Goal: Transaction & Acquisition: Purchase product/service

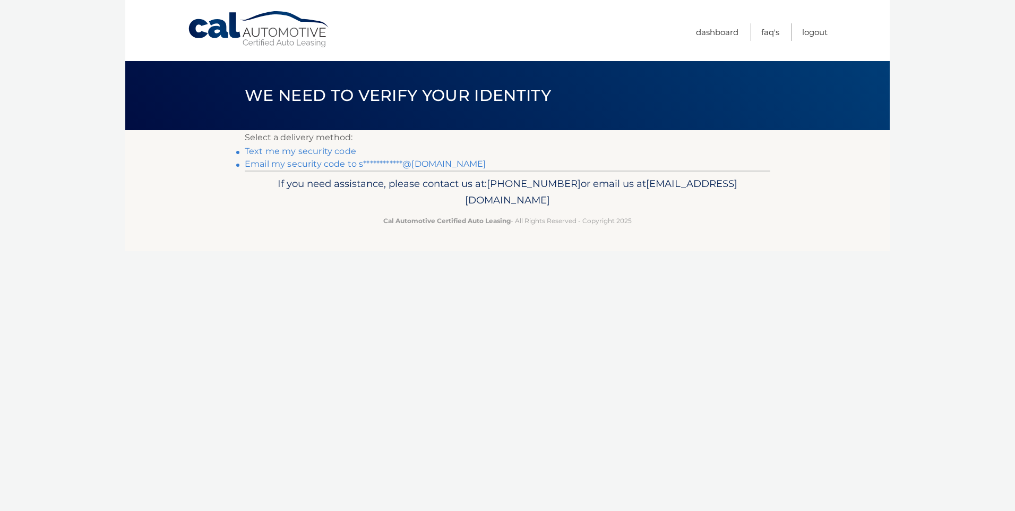
click at [307, 166] on link "**********" at bounding box center [365, 164] width 241 height 10
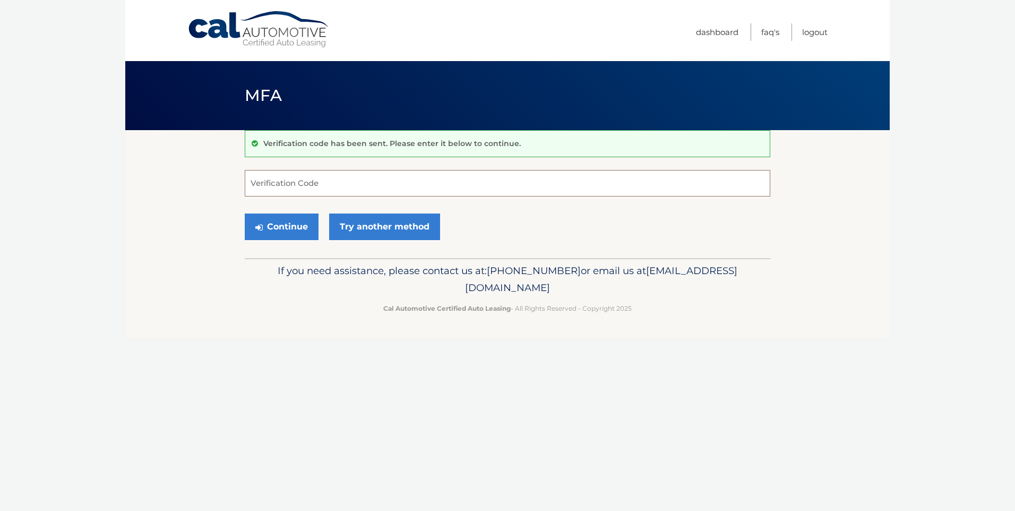
click at [306, 178] on input "Verification Code" at bounding box center [508, 183] width 526 height 27
click at [303, 191] on input "Verification Code" at bounding box center [508, 183] width 526 height 27
type input "167992"
click at [288, 237] on button "Continue" at bounding box center [282, 226] width 74 height 27
click at [288, 231] on button "Continue" at bounding box center [282, 226] width 74 height 27
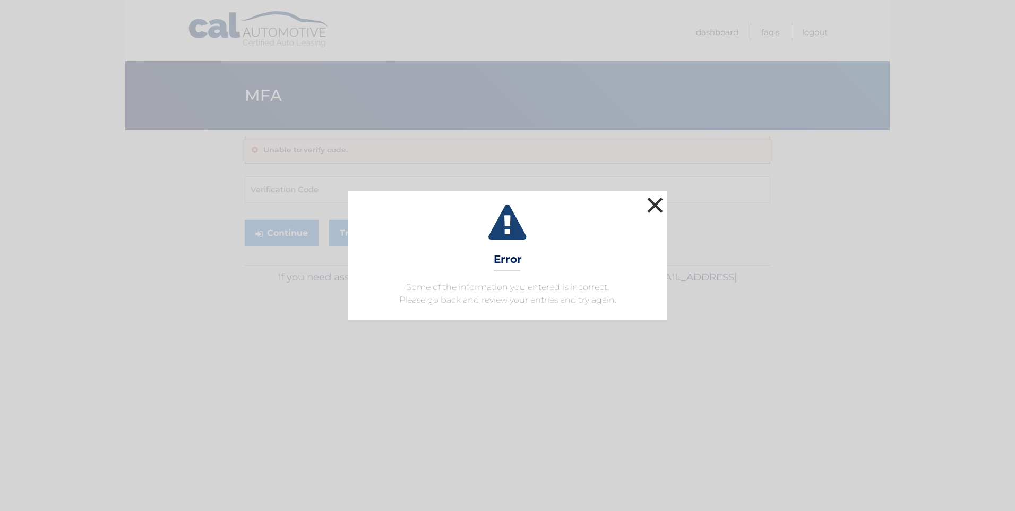
click at [657, 204] on button "×" at bounding box center [654, 204] width 21 height 21
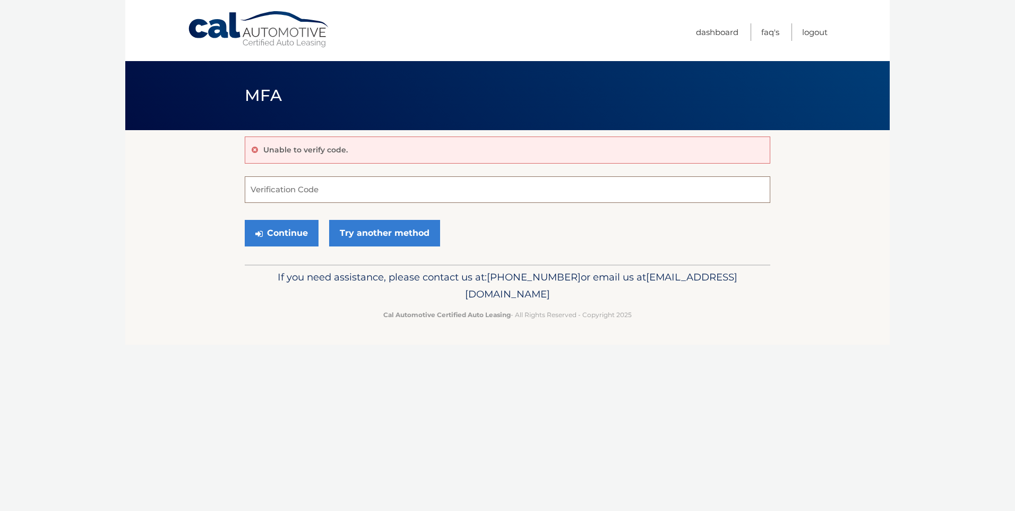
click at [432, 183] on input "Verification Code" at bounding box center [508, 189] width 526 height 27
type input "167992"
click at [277, 228] on button "Continue" at bounding box center [282, 233] width 74 height 27
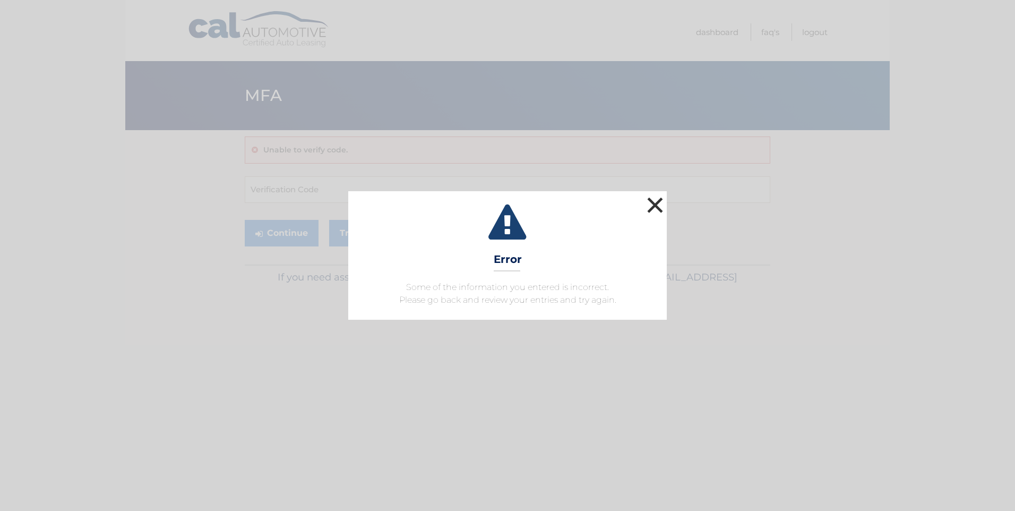
click at [657, 205] on button "×" at bounding box center [654, 204] width 21 height 21
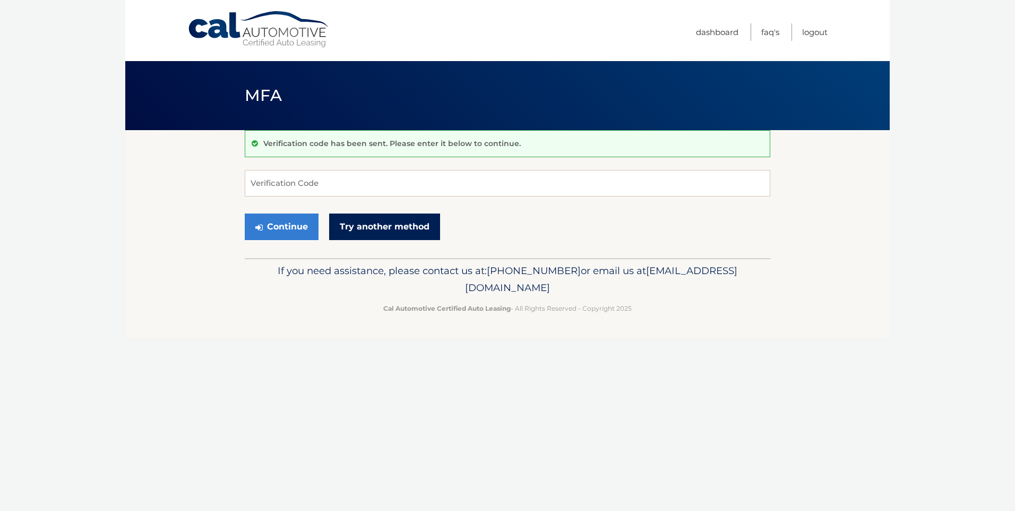
click at [359, 223] on link "Try another method" at bounding box center [384, 226] width 111 height 27
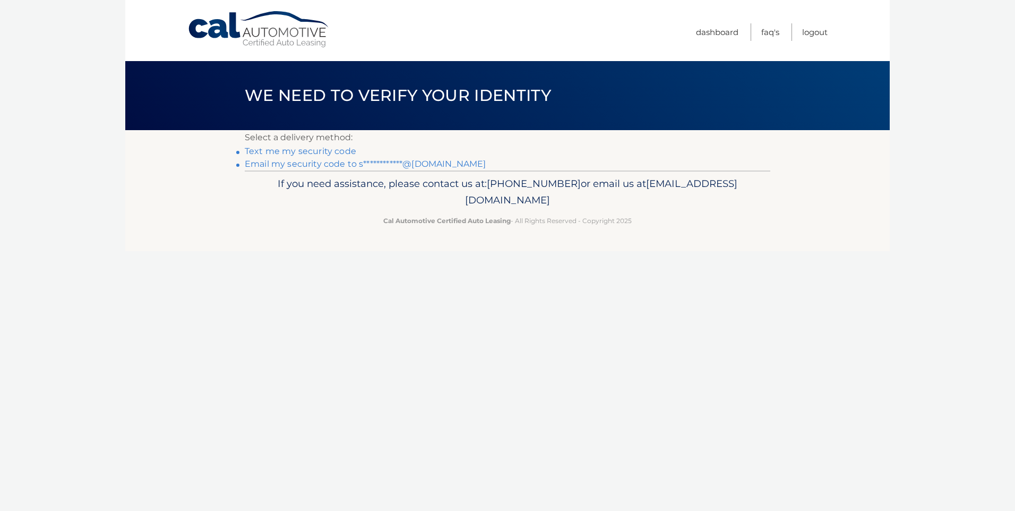
click at [317, 159] on link "**********" at bounding box center [365, 164] width 241 height 10
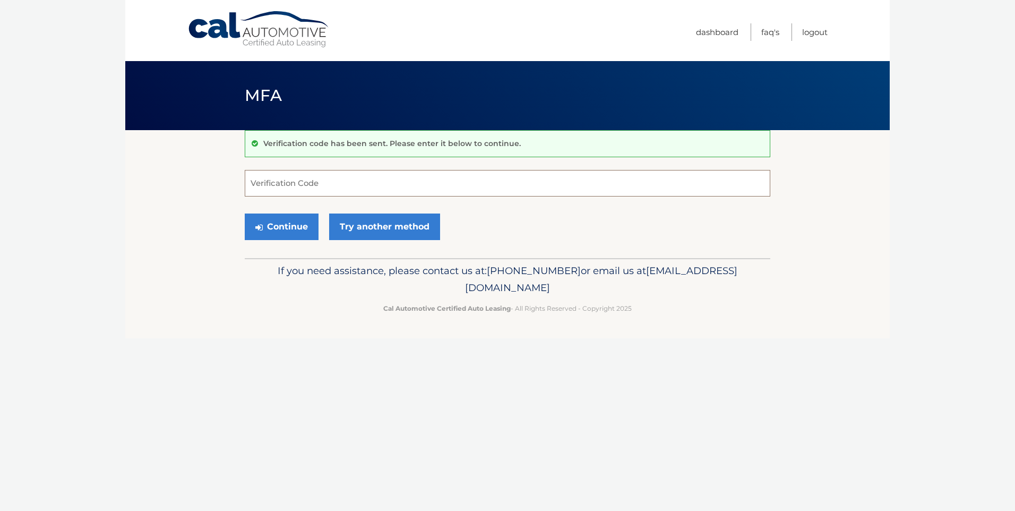
click at [652, 185] on input "Verification Code" at bounding box center [508, 183] width 526 height 27
type input "424527"
click at [304, 221] on button "Continue" at bounding box center [282, 226] width 74 height 27
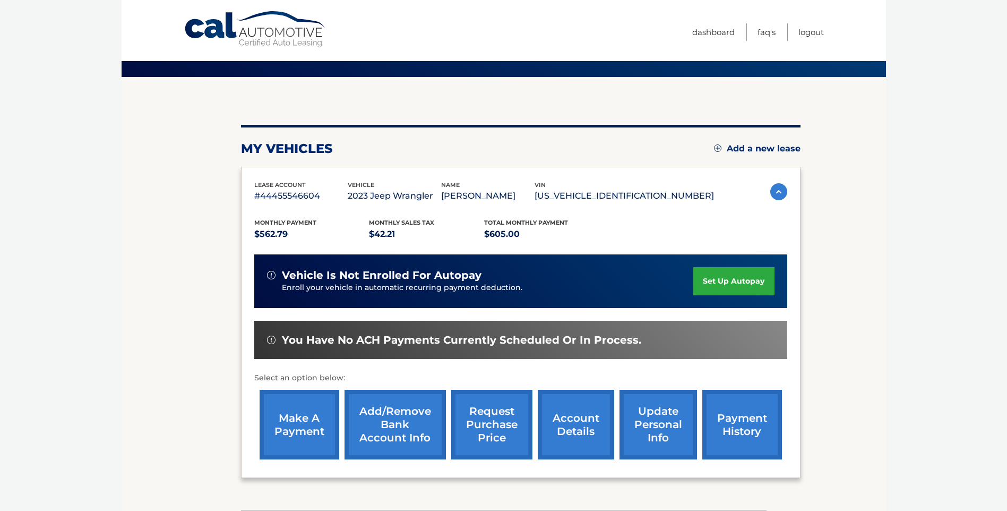
scroll to position [106, 0]
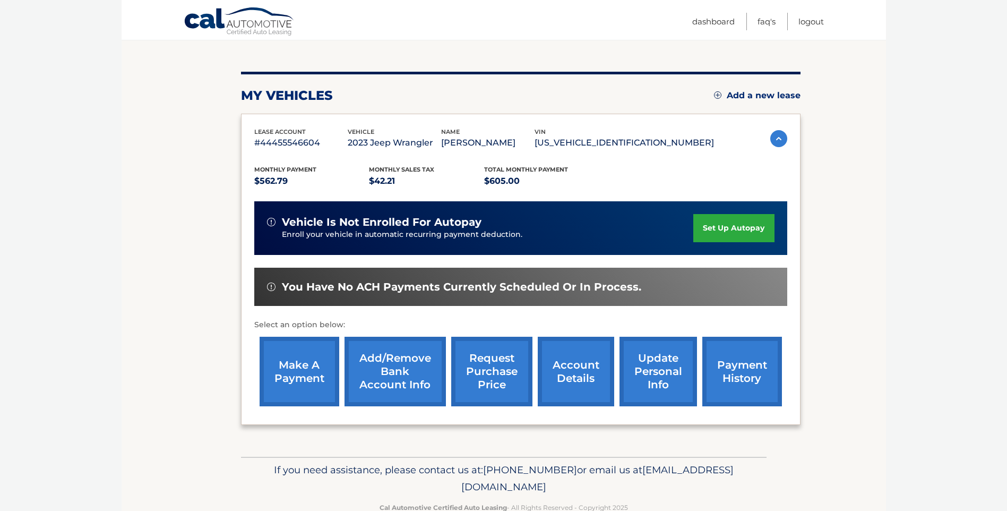
click at [308, 376] on link "make a payment" at bounding box center [300, 372] width 80 height 70
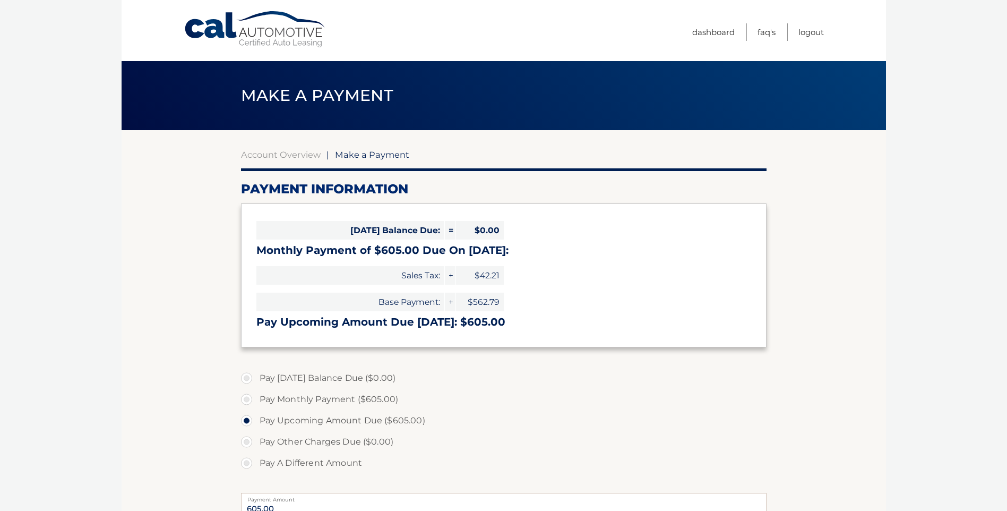
select select "MDVjNTExMzktNThlYi00N2ZiLWFkNmMtZTdhNzUwYjA4NjQy"
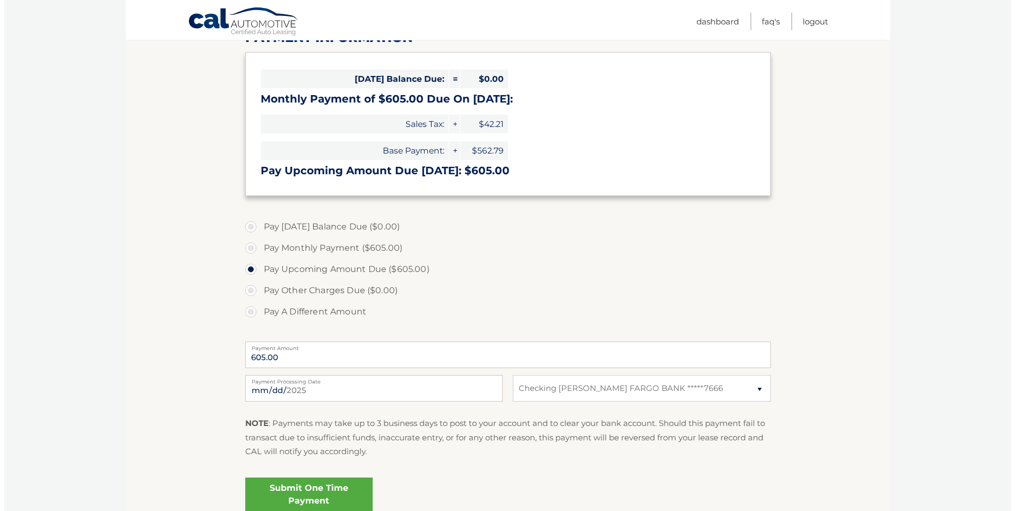
scroll to position [159, 0]
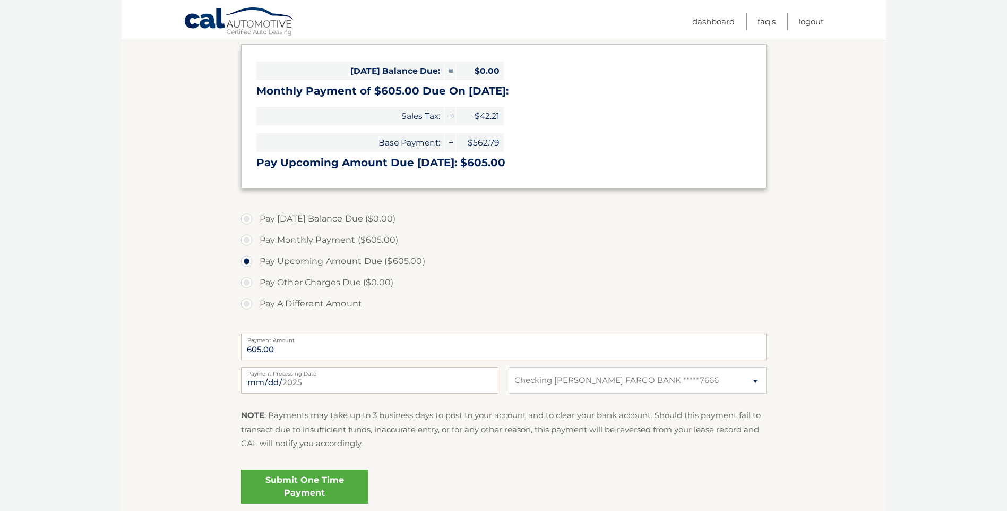
click at [285, 485] on link "Submit One Time Payment" at bounding box center [304, 486] width 127 height 34
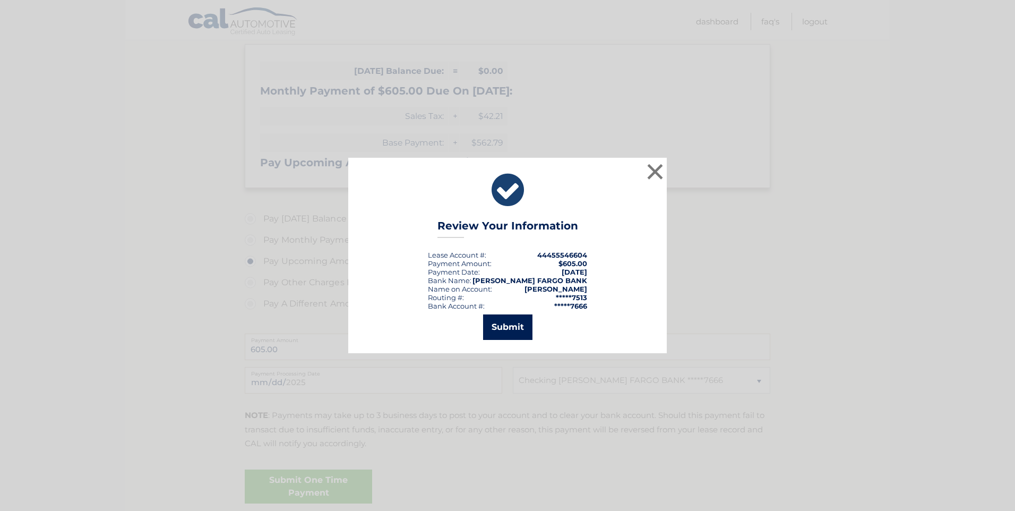
click at [501, 329] on button "Submit" at bounding box center [507, 326] width 49 height 25
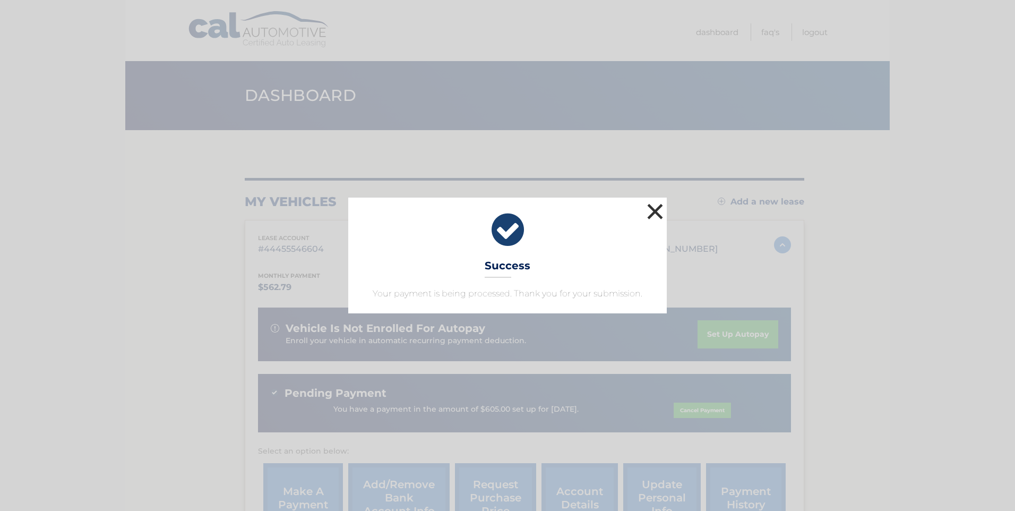
click at [656, 216] on button "×" at bounding box center [654, 211] width 21 height 21
